Goal: Transaction & Acquisition: Purchase product/service

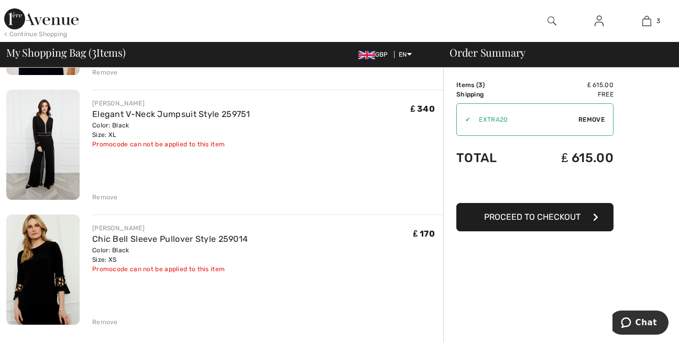
scroll to position [195, 0]
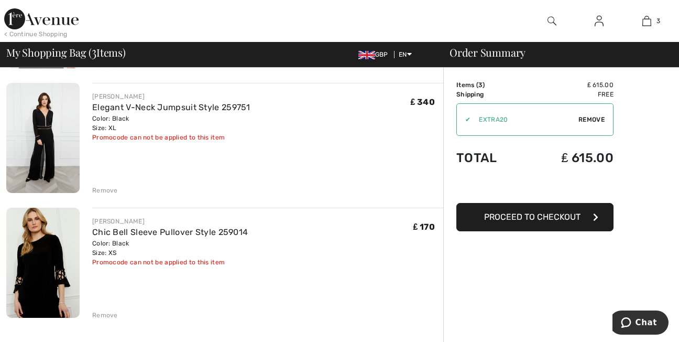
click at [586, 121] on span "Remove" at bounding box center [591, 119] width 26 height 9
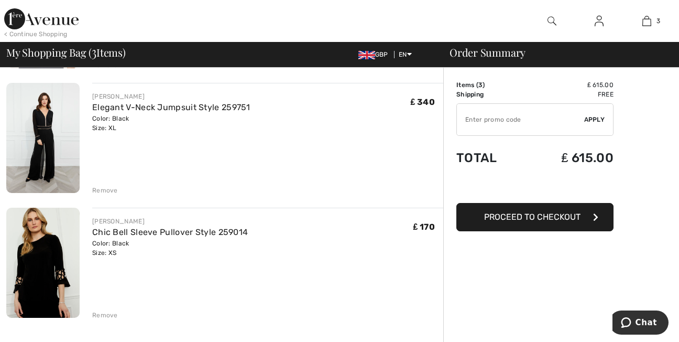
click at [490, 117] on input "TEXT" at bounding box center [520, 119] width 127 height 31
type input "LIVE10"
click at [598, 115] on div "✔ Apply Remove" at bounding box center [534, 119] width 157 height 32
click at [596, 118] on span "Apply" at bounding box center [594, 119] width 21 height 9
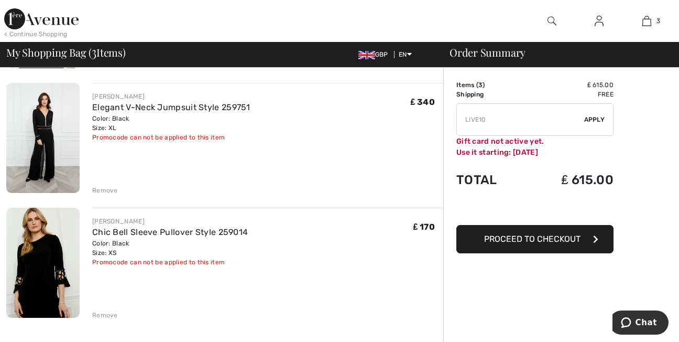
click at [53, 38] on div "< Continue Shopping" at bounding box center [35, 33] width 63 height 9
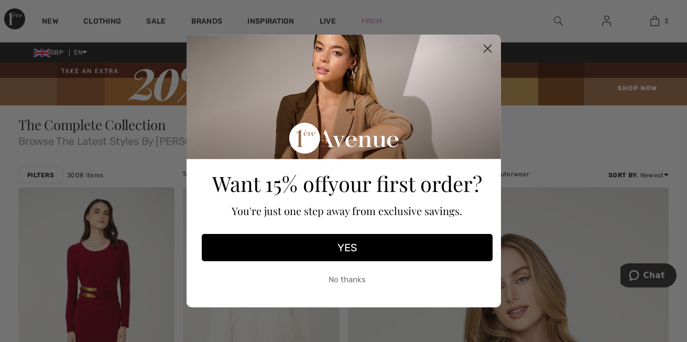
click at [487, 49] on circle "Close dialog" at bounding box center [486, 48] width 17 height 17
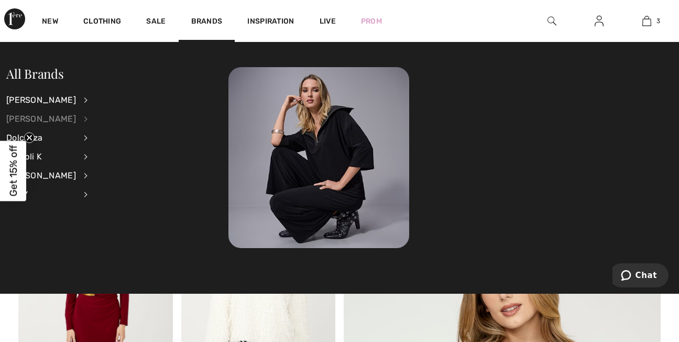
click at [53, 119] on div "[PERSON_NAME]" at bounding box center [41, 119] width 70 height 19
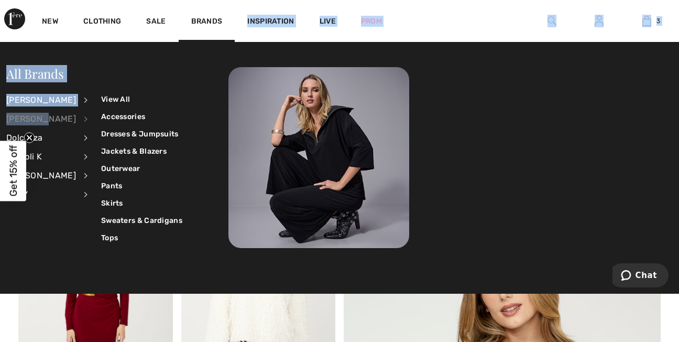
drag, startPoint x: 43, startPoint y: 122, endPoint x: 264, endPoint y: 13, distance: 246.0
click at [264, 13] on div "New Clothing Sale Brands Inspiration Live Prom 3 Added to Bag Frank Lyman Sleek…" at bounding box center [339, 21] width 679 height 42
drag, startPoint x: 264, startPoint y: 13, endPoint x: 212, endPoint y: 21, distance: 52.1
click at [212, 21] on link "Brands" at bounding box center [206, 22] width 31 height 11
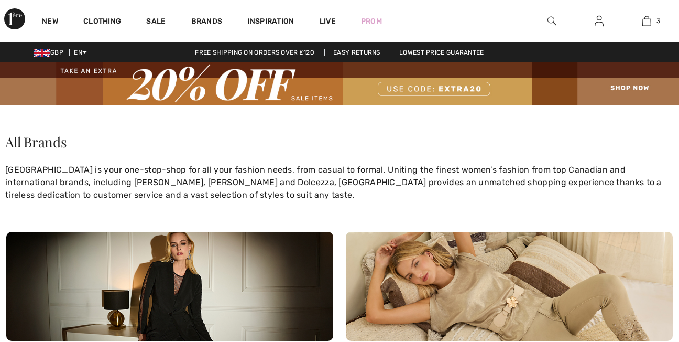
checkbox input "true"
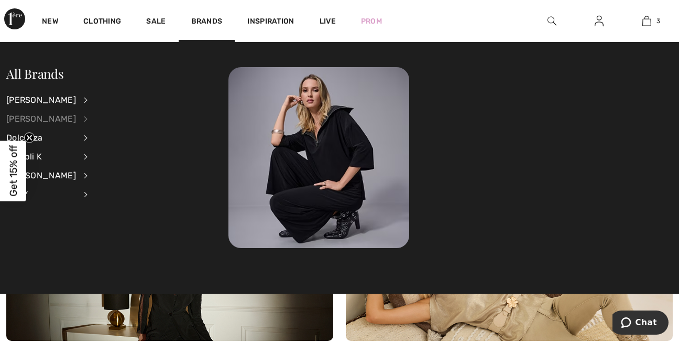
click at [46, 118] on div "[PERSON_NAME]" at bounding box center [41, 119] width 70 height 19
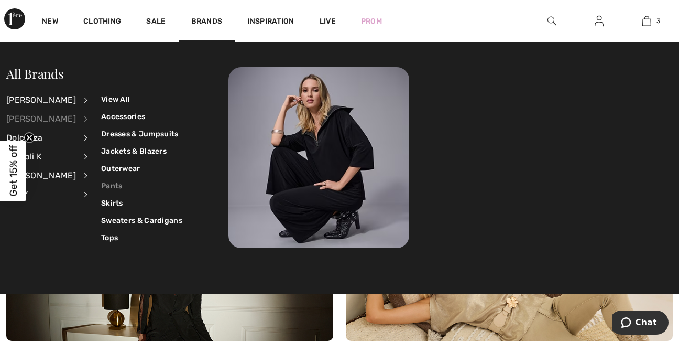
click at [102, 183] on link "Pants" at bounding box center [141, 185] width 81 height 17
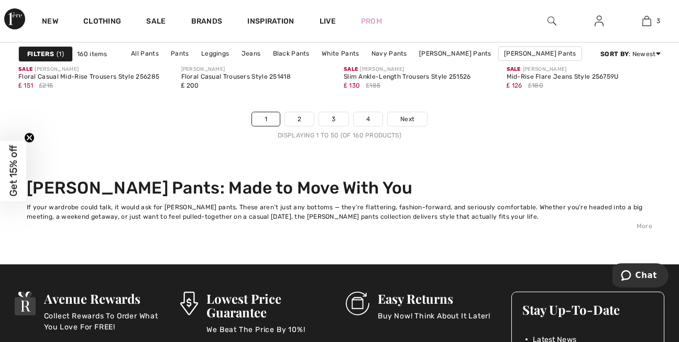
scroll to position [4540, 0]
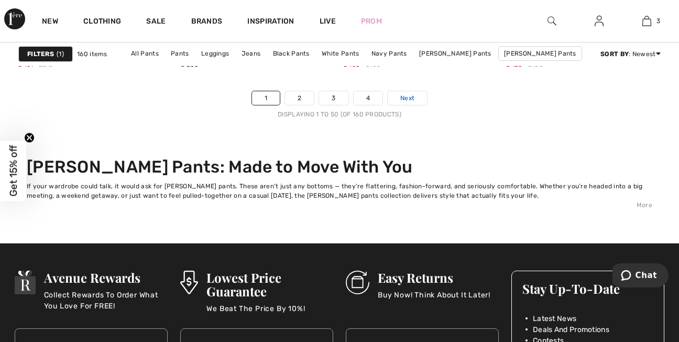
click at [403, 99] on span "Next" at bounding box center [407, 97] width 14 height 9
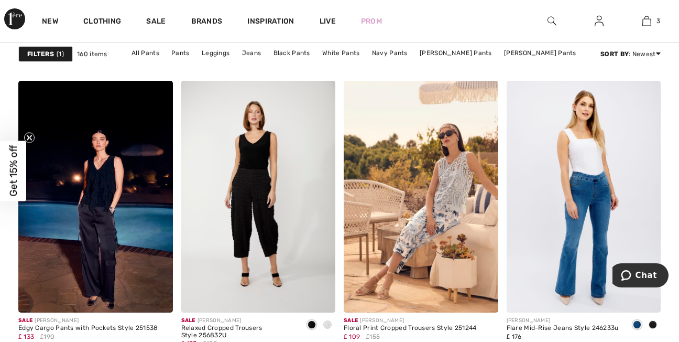
scroll to position [1711, 0]
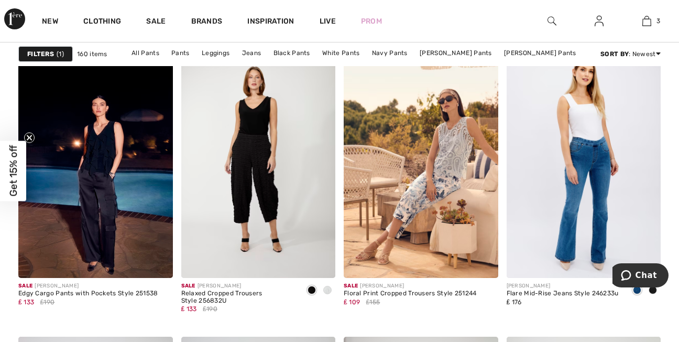
click at [51, 57] on strong "Filters" at bounding box center [40, 53] width 27 height 9
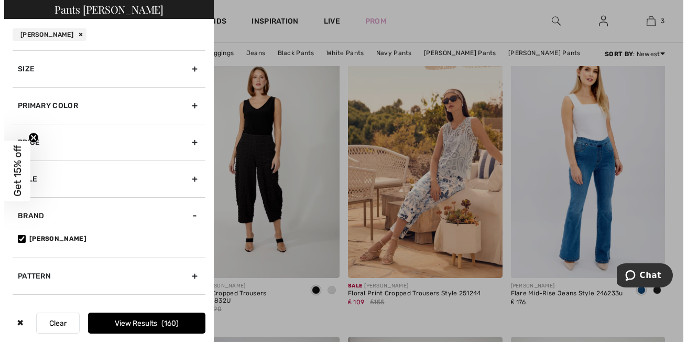
scroll to position [1727, 0]
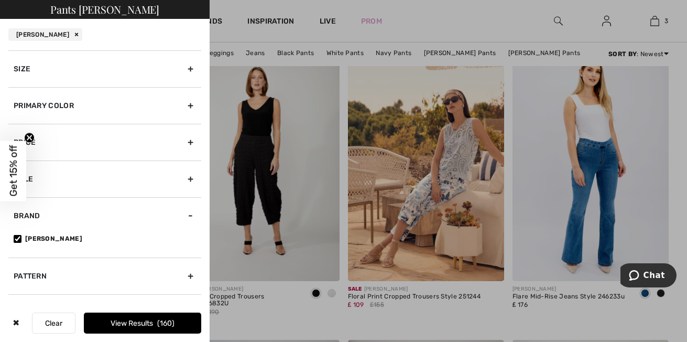
click at [184, 104] on div "Primary Color" at bounding box center [104, 105] width 193 height 37
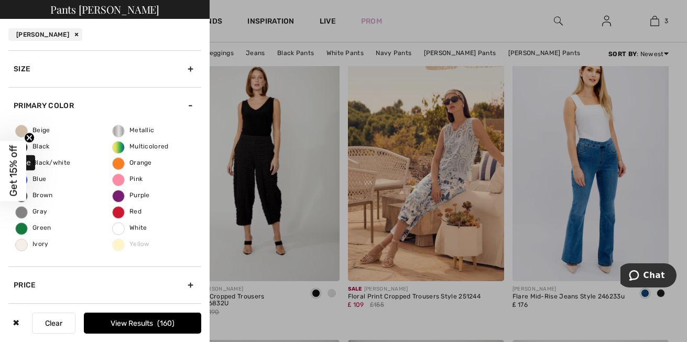
click at [41, 178] on span "Blue" at bounding box center [31, 178] width 30 height 7
click at [0, 0] on input "Blue" at bounding box center [0, 0] width 0 height 0
click at [137, 323] on button "View Results 54" at bounding box center [142, 322] width 117 height 21
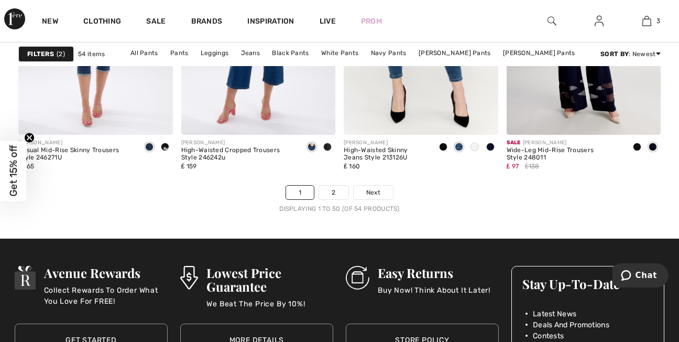
scroll to position [4491, 0]
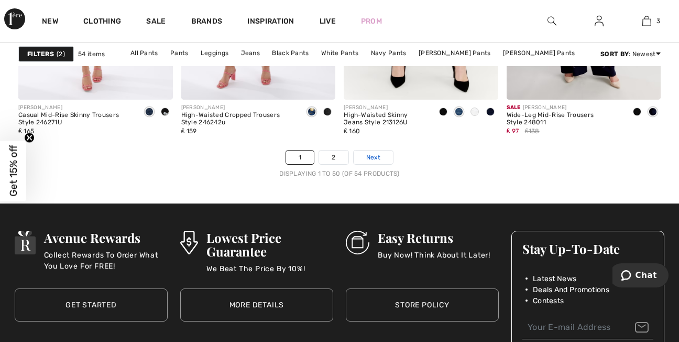
click at [375, 159] on span "Next" at bounding box center [373, 156] width 14 height 9
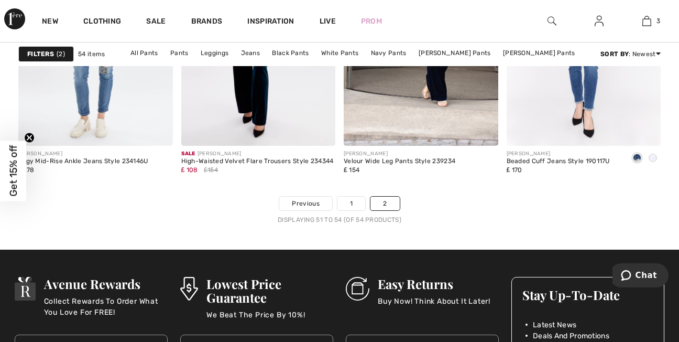
scroll to position [377, 0]
